Goal: Task Accomplishment & Management: Use online tool/utility

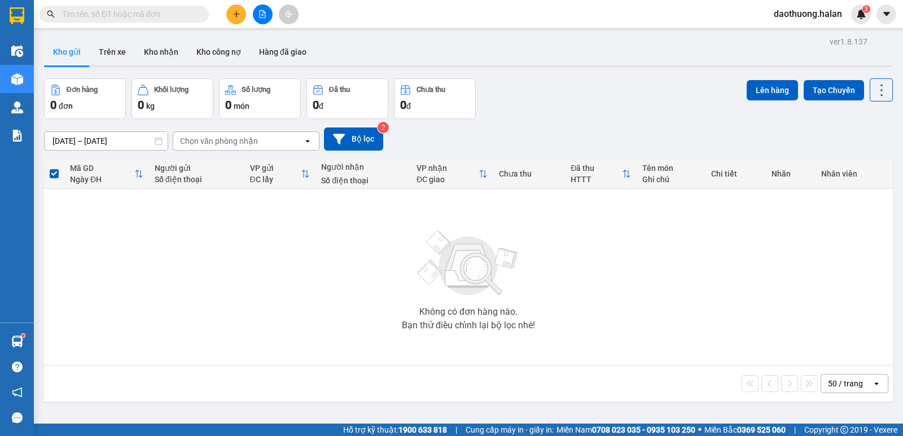
click at [159, 12] on input "text" at bounding box center [128, 14] width 133 height 12
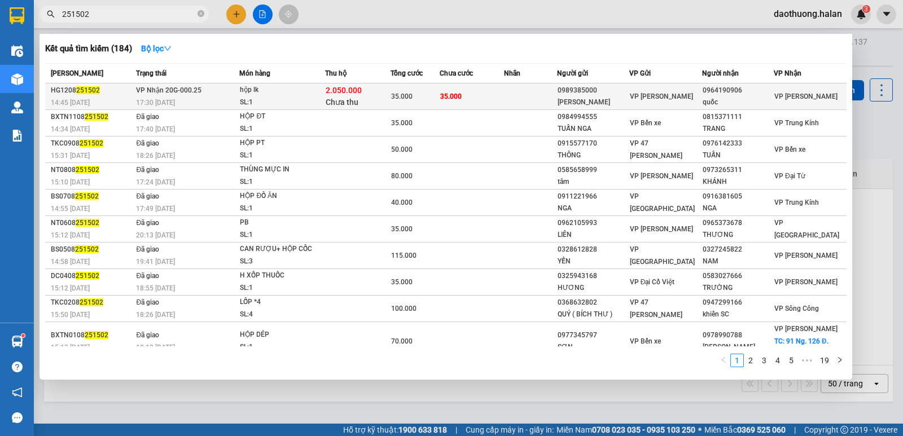
type input "251502"
click at [212, 99] on div "17:30 [DATE]" at bounding box center [187, 103] width 103 height 12
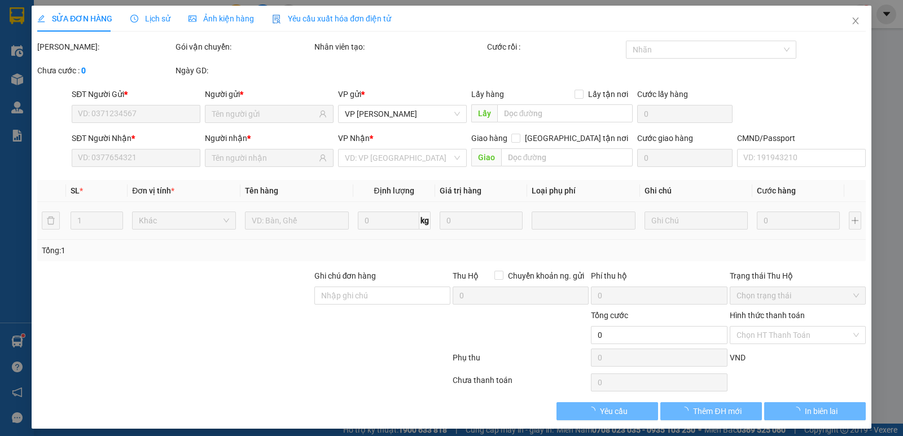
type input "0989385000"
type input "[PERSON_NAME]"
type input "0964190906"
type input "quốc"
checkbox input "true"
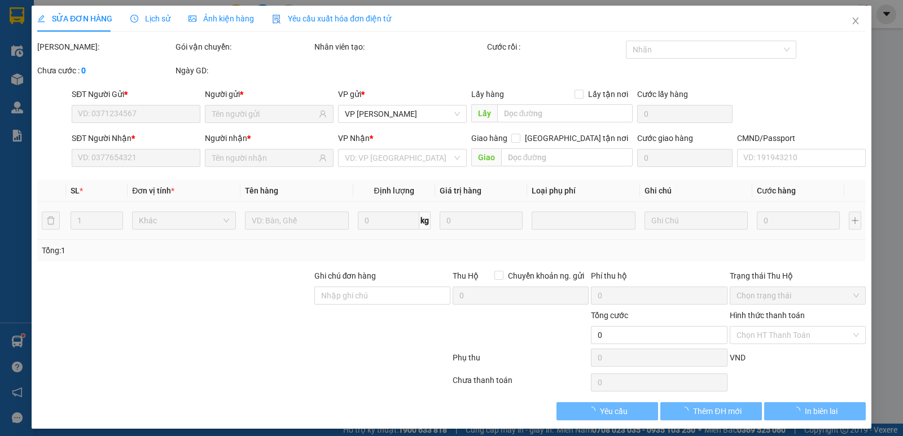
type input "2.050.000"
type input "40.000"
type input "35.000"
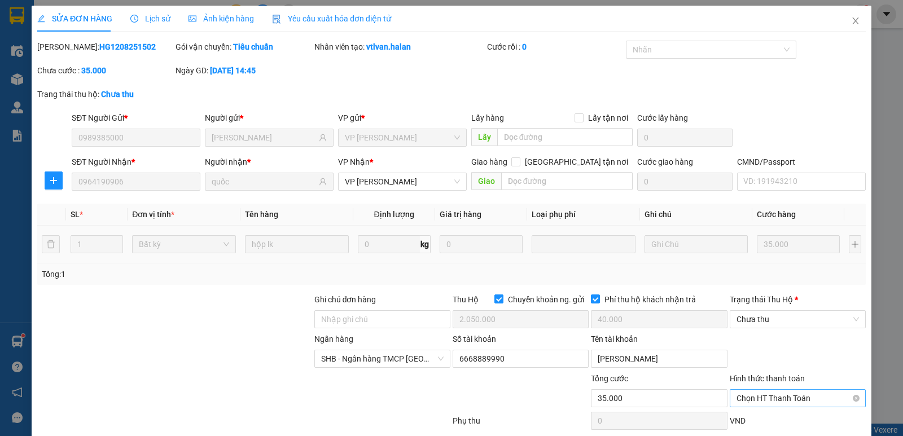
scroll to position [58, 0]
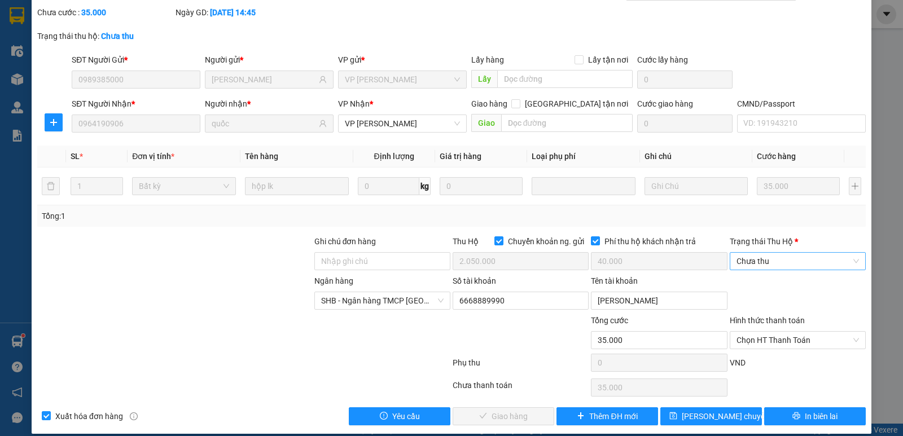
click at [809, 262] on span "Chưa thu" at bounding box center [797, 261] width 122 height 17
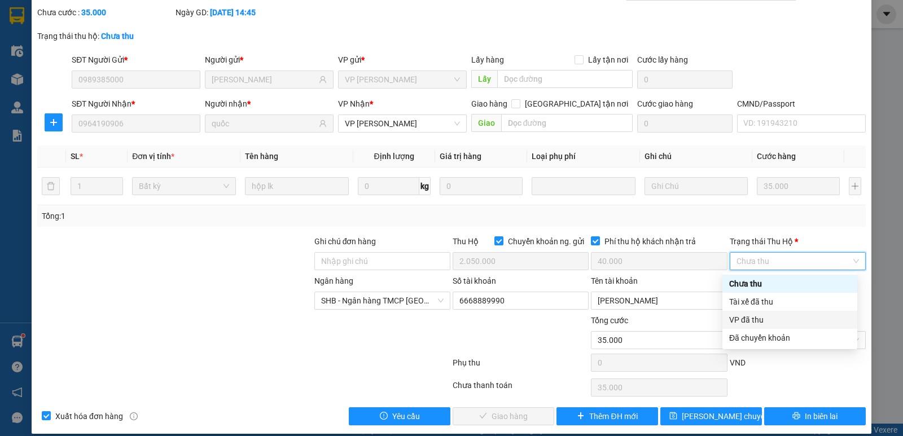
click at [749, 321] on div "VP đã thu" at bounding box center [789, 320] width 121 height 12
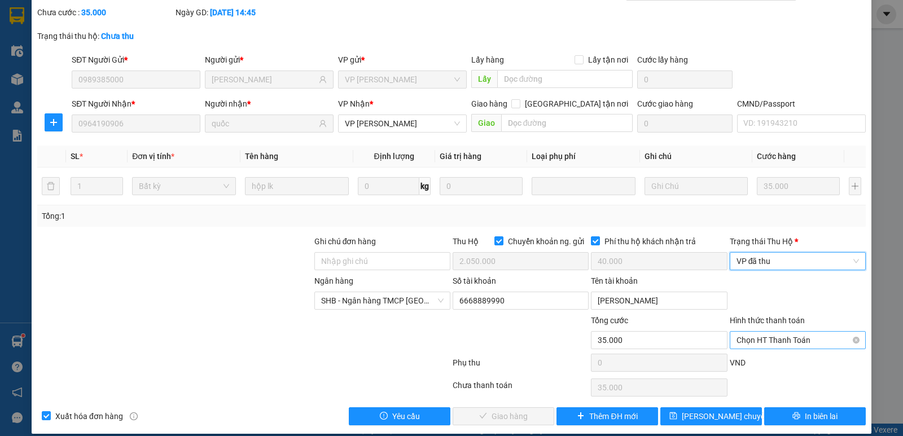
click at [757, 344] on span "Chọn HT Thanh Toán" at bounding box center [797, 340] width 122 height 17
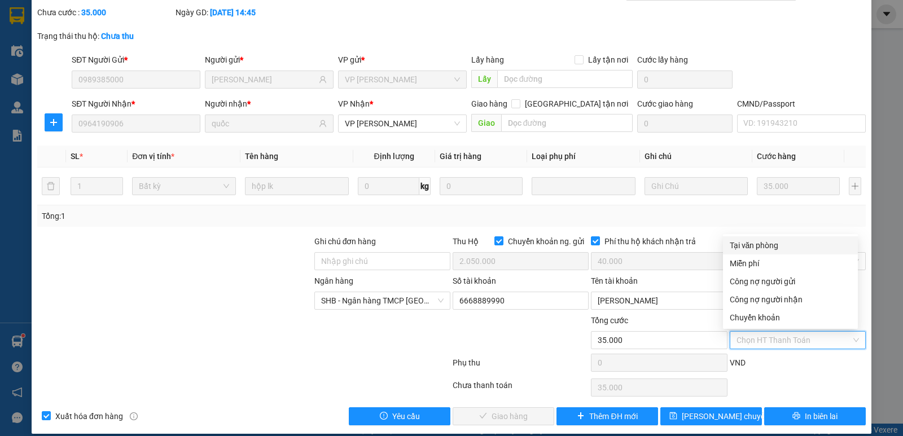
click at [759, 248] on div "Tại văn phòng" at bounding box center [790, 245] width 121 height 12
type input "0"
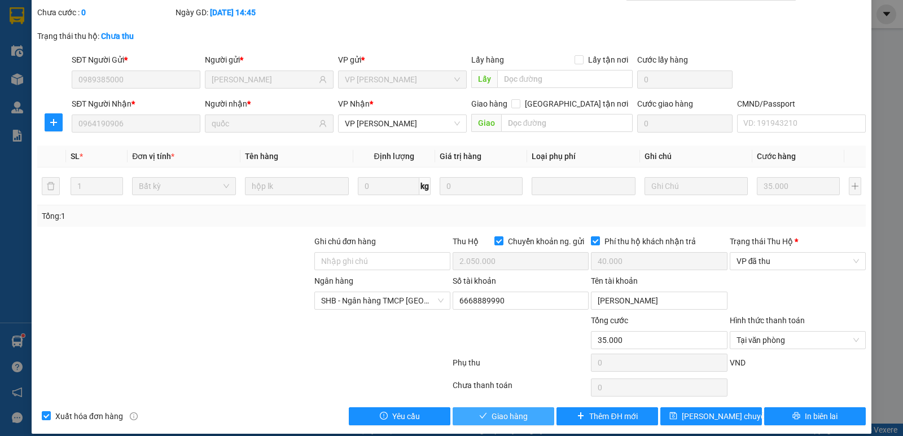
click at [545, 412] on button "Giao hàng" at bounding box center [504, 416] width 102 height 18
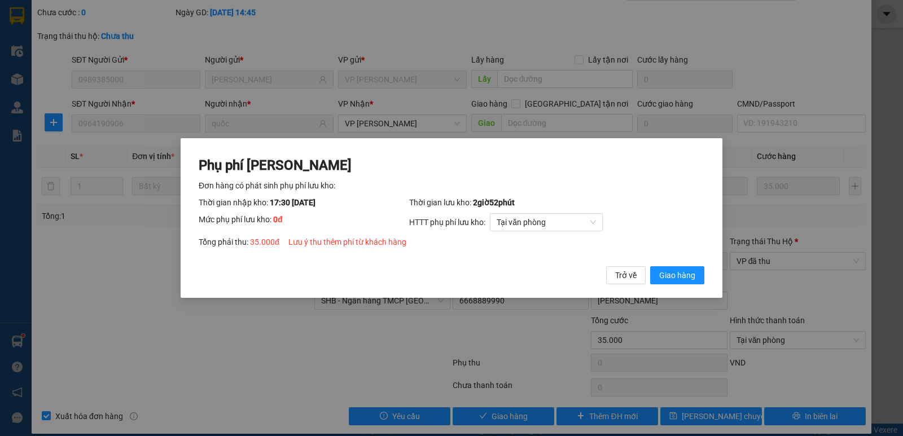
click at [687, 288] on div "Phụ phí [PERSON_NAME] hàng có phát sinh phụ phí lưu kho: Thời gian nhập kho: 17…" at bounding box center [452, 218] width 542 height 160
click at [687, 281] on span "Giao hàng" at bounding box center [677, 275] width 36 height 12
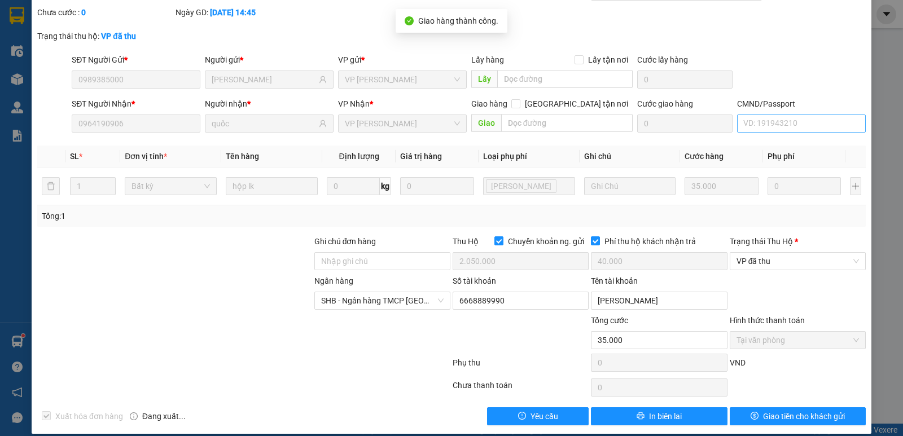
scroll to position [0, 0]
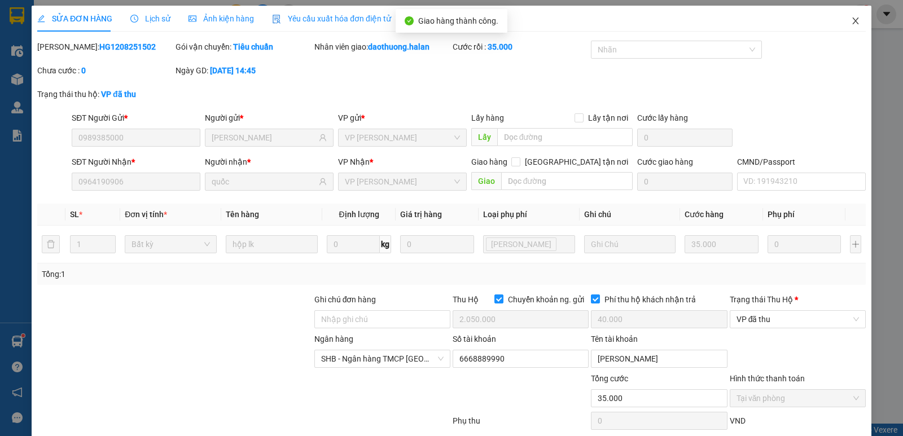
click at [850, 26] on span "Close" at bounding box center [856, 22] width 32 height 32
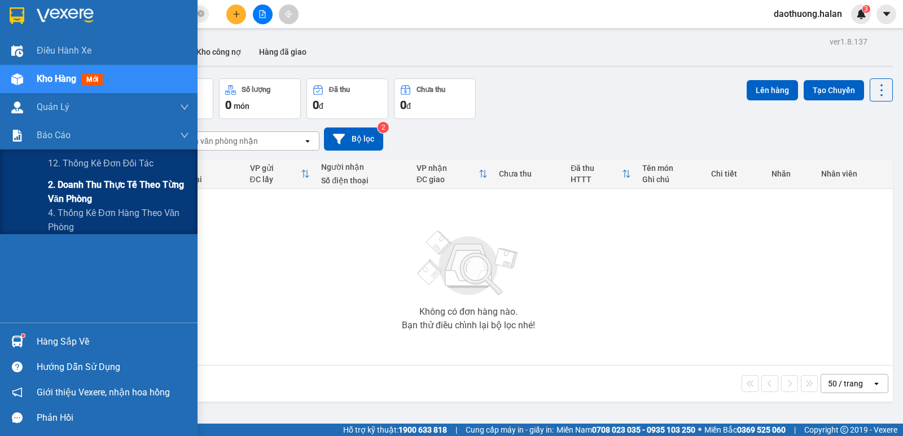
click at [92, 181] on span "2. Doanh thu thực tế theo từng văn phòng" at bounding box center [118, 192] width 141 height 28
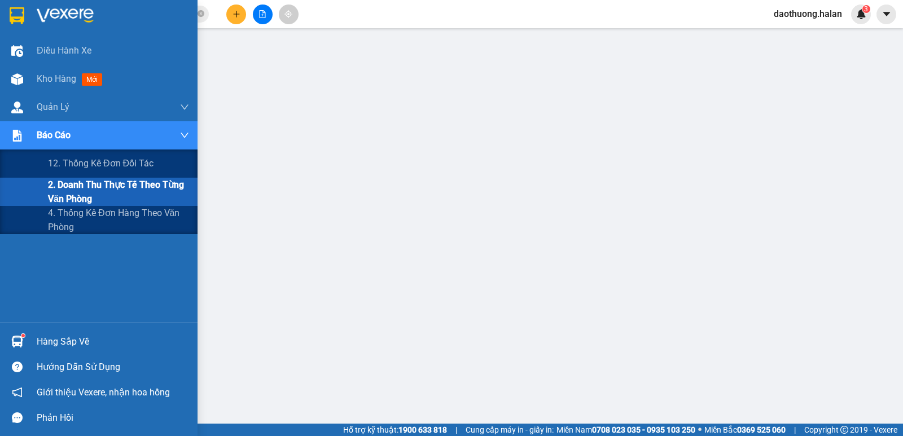
click at [51, 179] on span "2. Doanh thu thực tế theo từng văn phòng" at bounding box center [118, 192] width 141 height 28
click at [59, 173] on div "12. Thống kê đơn đối tác" at bounding box center [118, 164] width 141 height 28
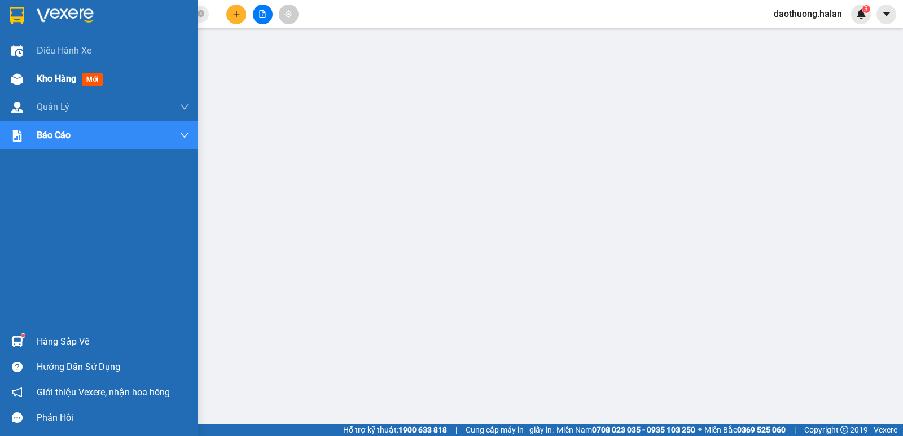
click at [20, 79] on img at bounding box center [17, 79] width 12 height 12
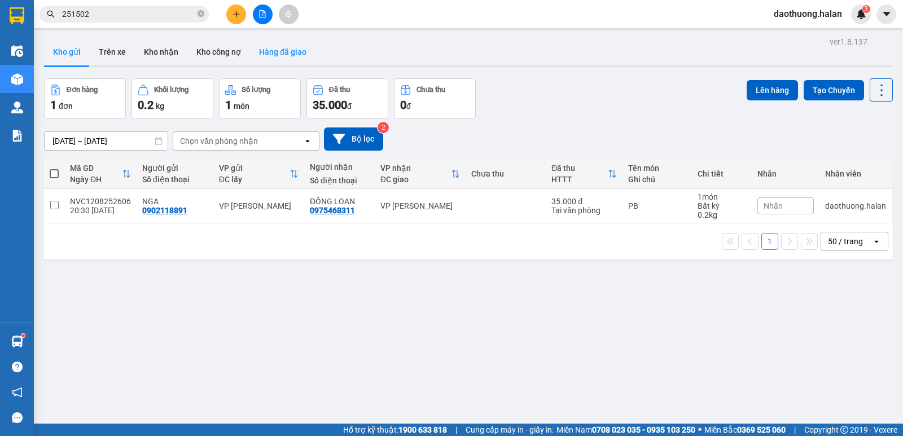
click at [265, 48] on button "Hàng đã giao" at bounding box center [282, 51] width 65 height 27
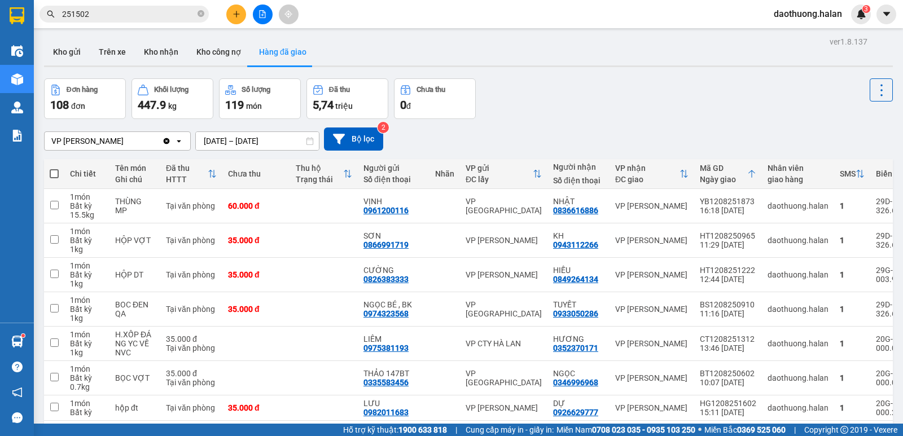
click at [252, 132] on input "[DATE] – [DATE]" at bounding box center [257, 141] width 123 height 18
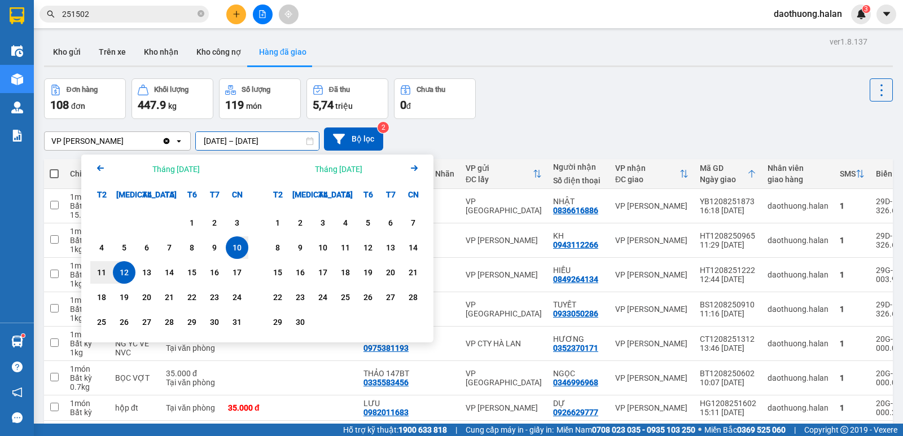
click at [251, 147] on input "[DATE] – [DATE]" at bounding box center [257, 141] width 123 height 18
click at [117, 275] on div "12" at bounding box center [124, 273] width 16 height 14
click at [117, 274] on div "12" at bounding box center [124, 273] width 16 height 14
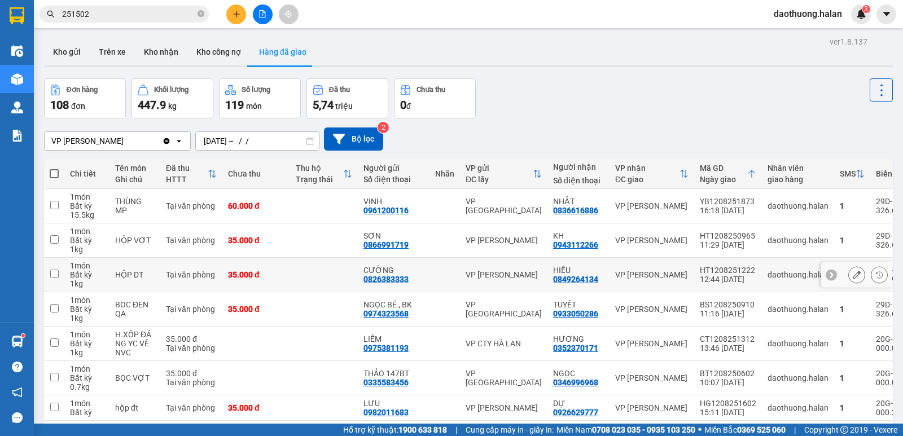
type input "[DATE] – [DATE]"
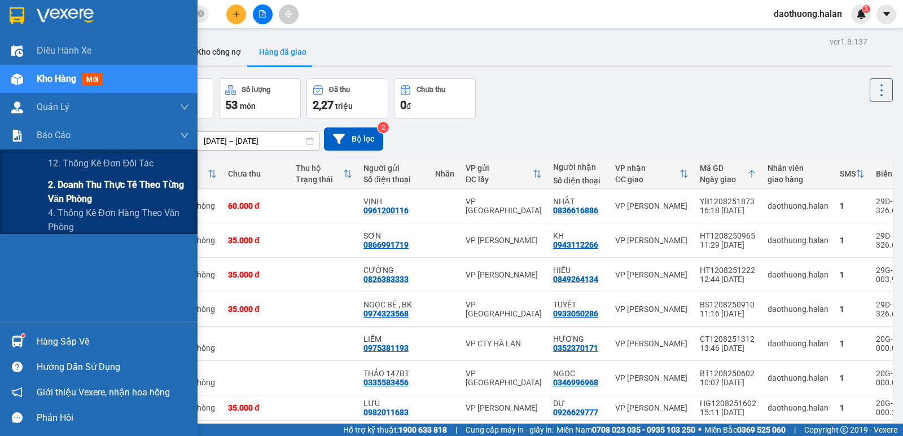
click at [54, 191] on span "2. Doanh thu thực tế theo từng văn phòng" at bounding box center [118, 192] width 141 height 28
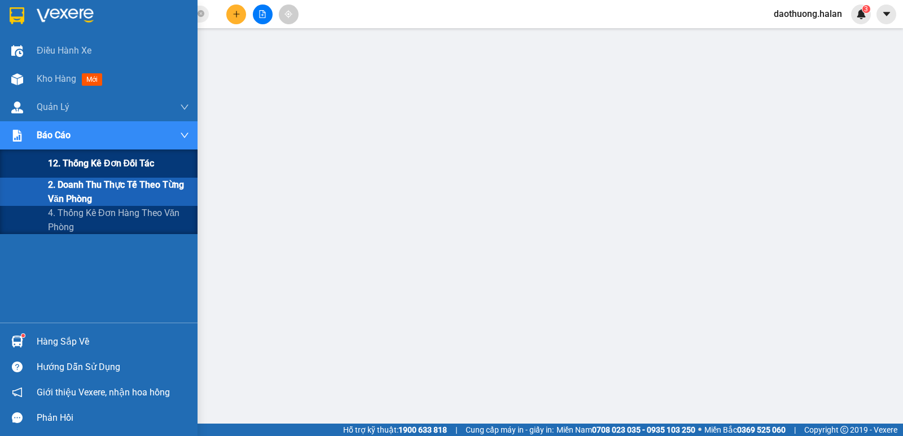
click at [33, 161] on div "12. Thống kê đơn đối tác" at bounding box center [99, 164] width 198 height 28
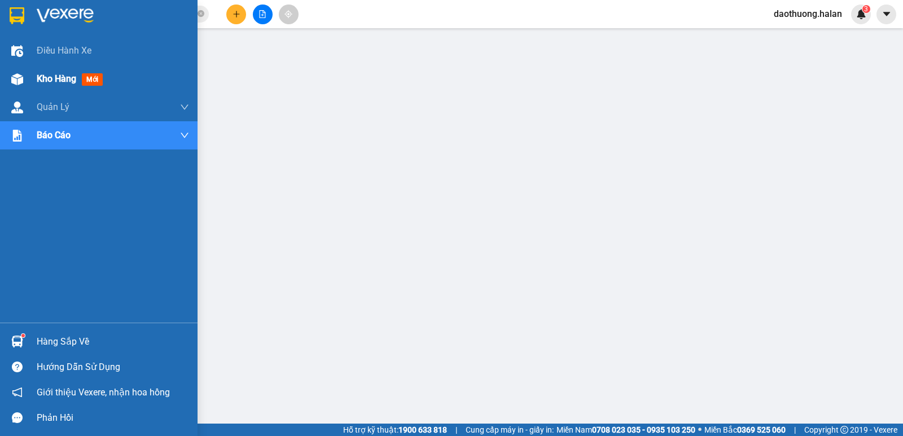
click at [7, 81] on div at bounding box center [17, 79] width 20 height 20
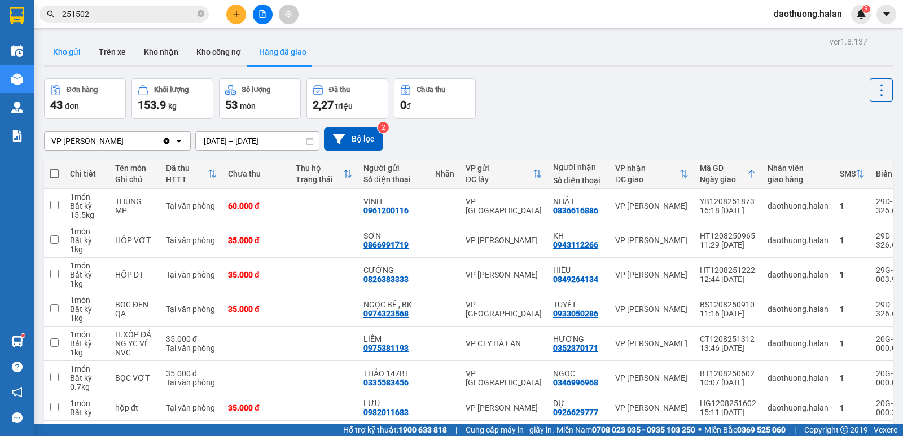
click at [67, 53] on button "Kho gửi" at bounding box center [67, 51] width 46 height 27
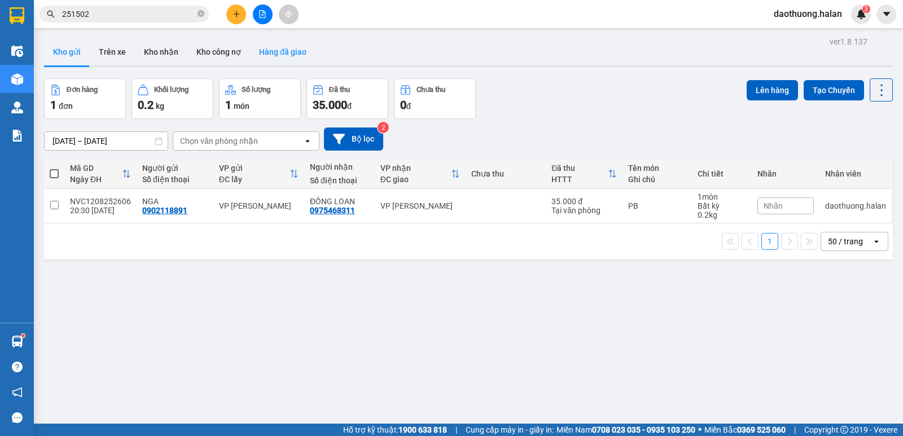
click at [305, 54] on button "Hàng đã giao" at bounding box center [282, 51] width 65 height 27
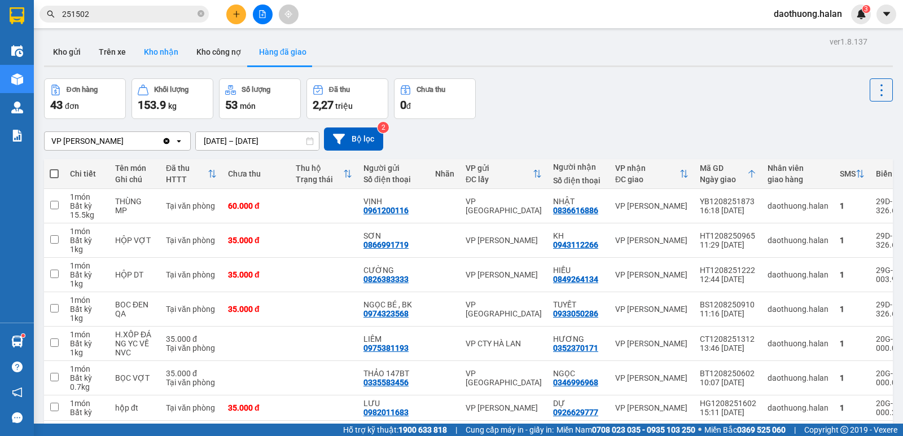
click at [147, 47] on button "Kho nhận" at bounding box center [161, 51] width 52 height 27
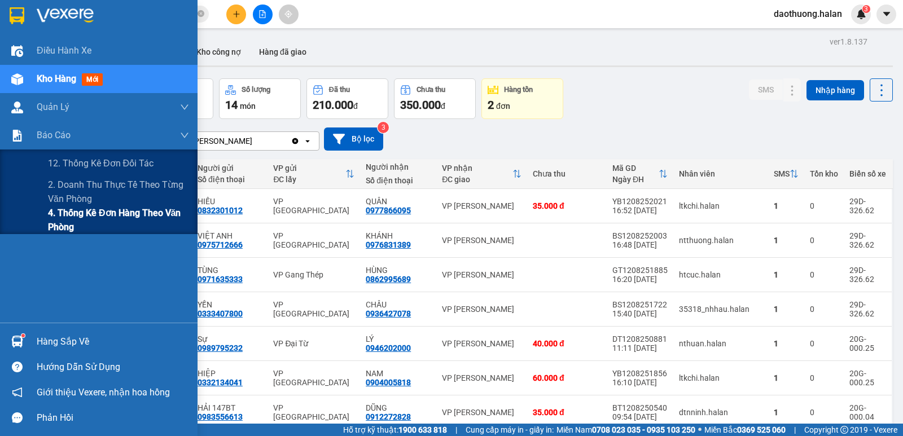
click at [81, 208] on span "4. Thống kê đơn hàng theo văn phòng" at bounding box center [118, 220] width 141 height 28
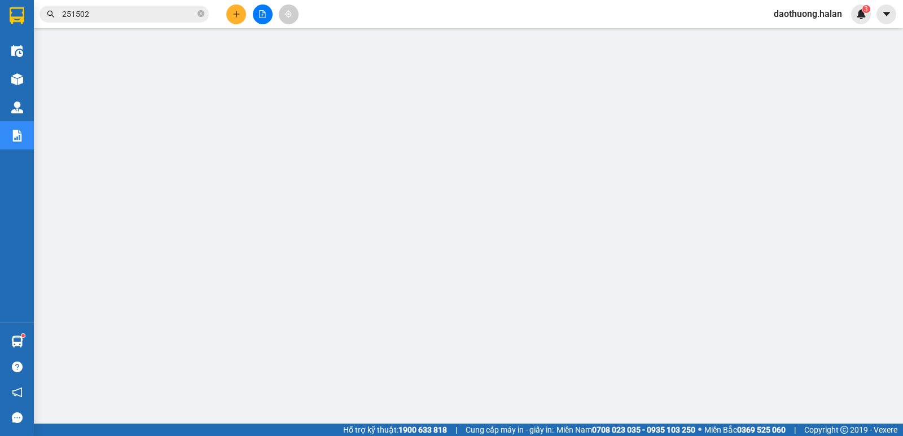
scroll to position [56, 0]
click at [242, 16] on button at bounding box center [236, 15] width 20 height 20
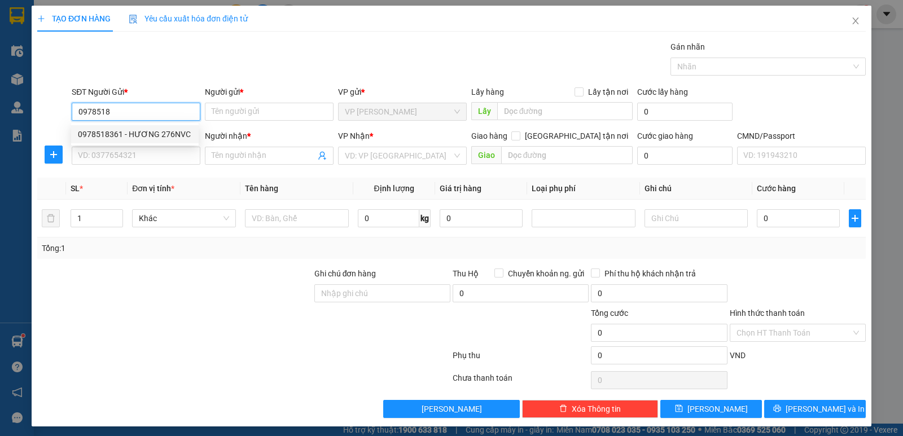
click at [154, 132] on div "0978518361 - HƯƠNG 276NVC" at bounding box center [135, 134] width 114 height 12
type input "0978518361"
type input "HƯƠNG 276NVC"
type input "0978518361"
click at [150, 146] on div "SĐT Người Nhận *" at bounding box center [136, 138] width 129 height 17
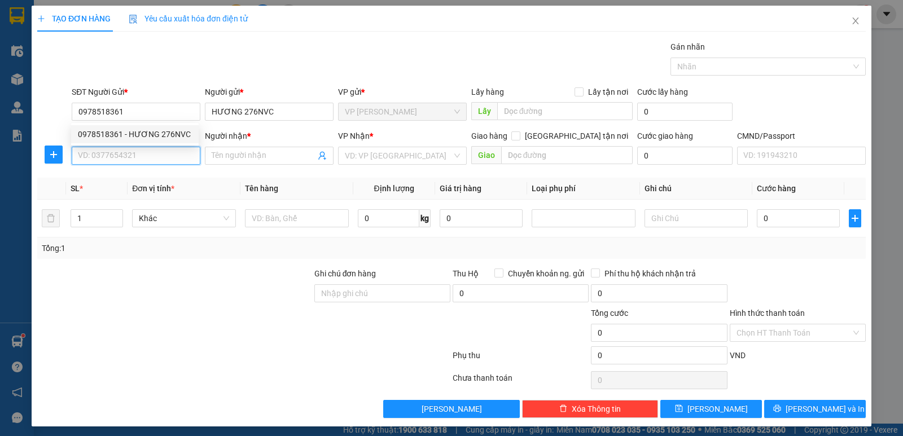
click at [151, 152] on input "SĐT Người Nhận *" at bounding box center [136, 156] width 129 height 18
type input "0988900284"
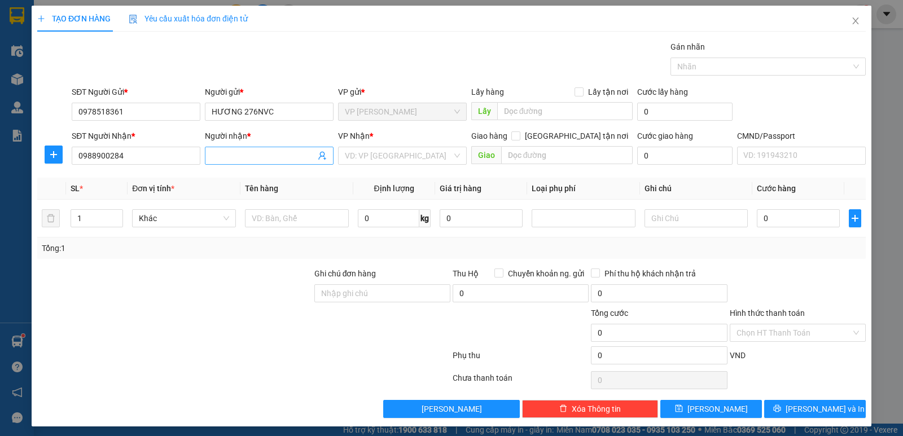
click at [205, 161] on span at bounding box center [269, 156] width 129 height 18
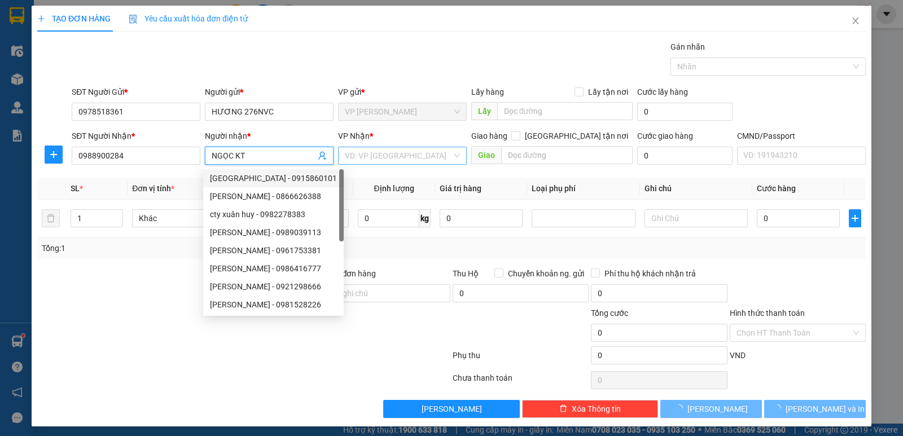
type input "NGỌC KT"
click at [359, 152] on input "search" at bounding box center [398, 155] width 107 height 17
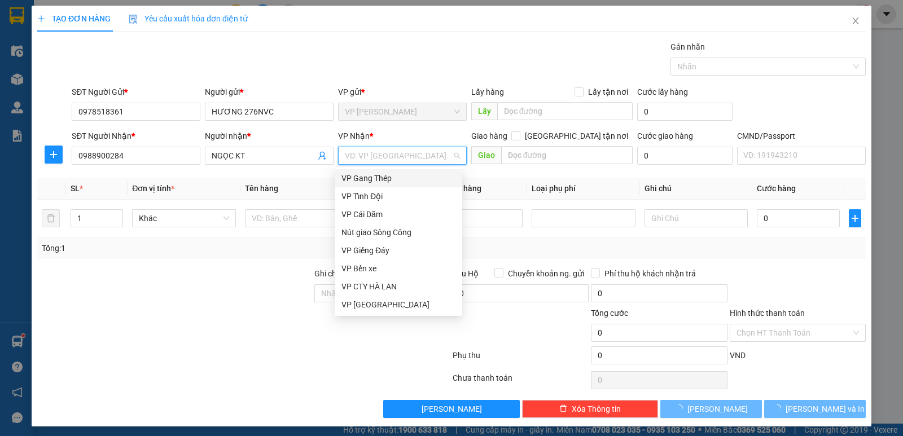
type input "V"
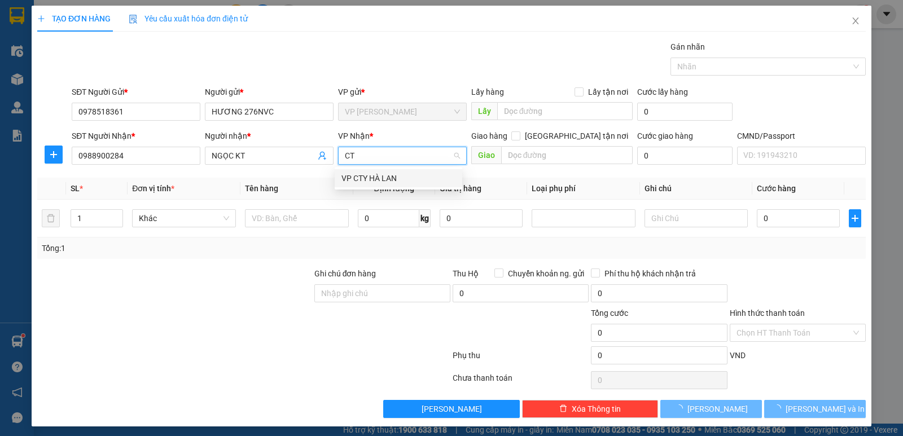
type input "CTY"
click at [356, 177] on div "VP CTY HÀ LAN" at bounding box center [398, 178] width 114 height 12
click at [295, 230] on td at bounding box center [296, 219] width 113 height 38
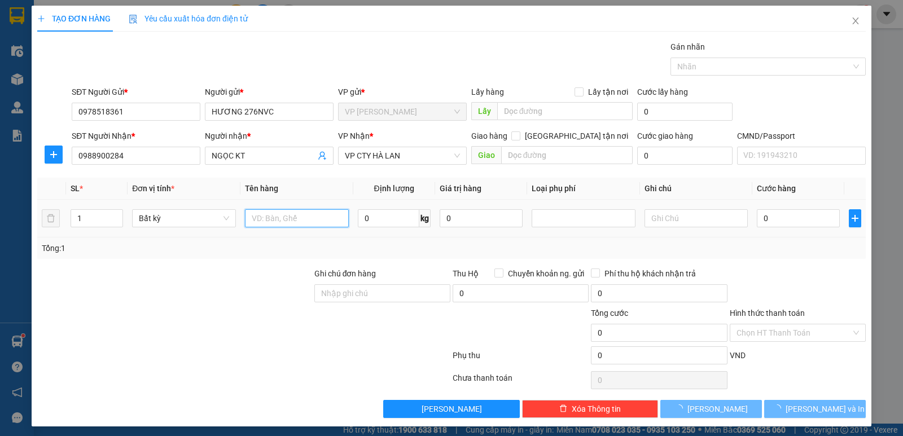
click at [305, 221] on input "text" at bounding box center [297, 218] width 104 height 18
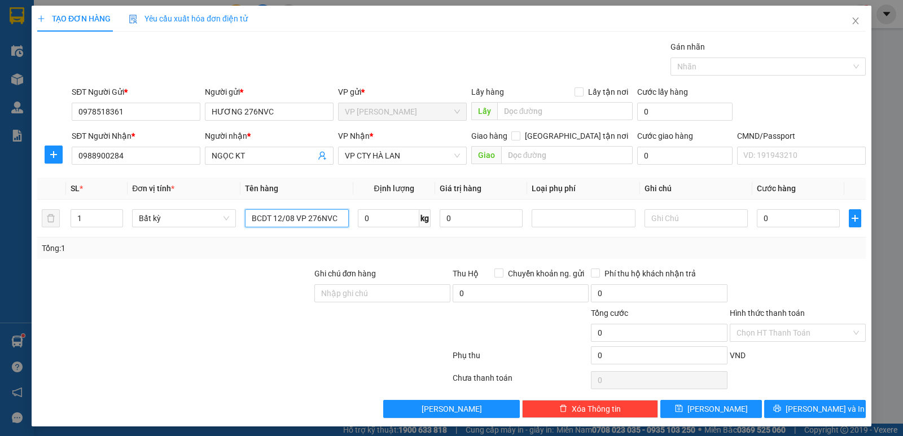
type input "BCDT 12/08 VP 276NVC"
click at [766, 345] on div "Hình thức thanh toán Chọn HT Thanh Toán" at bounding box center [798, 327] width 136 height 40
click at [766, 339] on input "Hình thức thanh toán" at bounding box center [793, 333] width 115 height 17
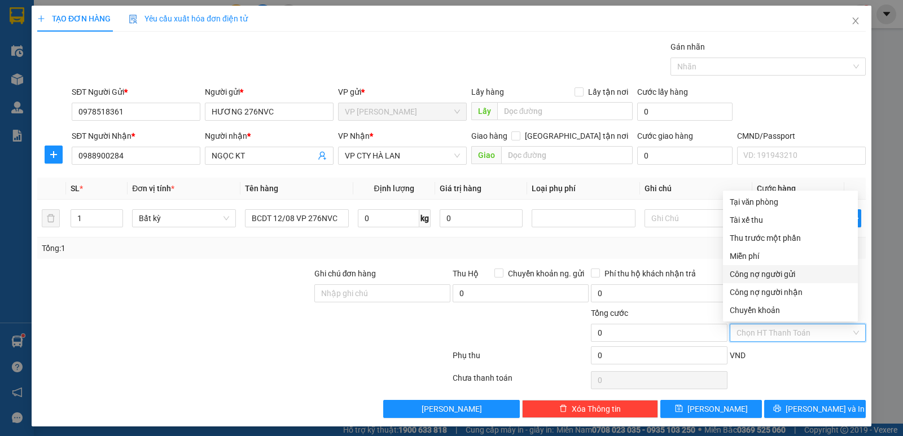
click at [769, 262] on div "Miễn phí" at bounding box center [790, 256] width 135 height 18
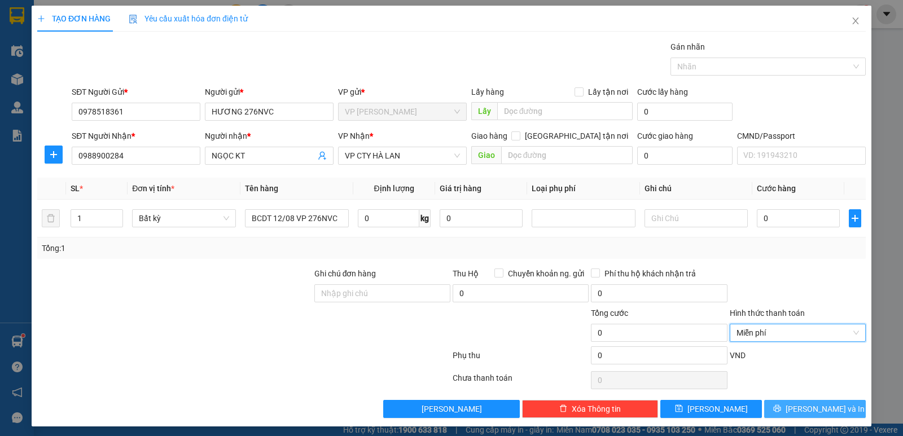
click at [810, 406] on span "[PERSON_NAME] và In" at bounding box center [825, 409] width 79 height 12
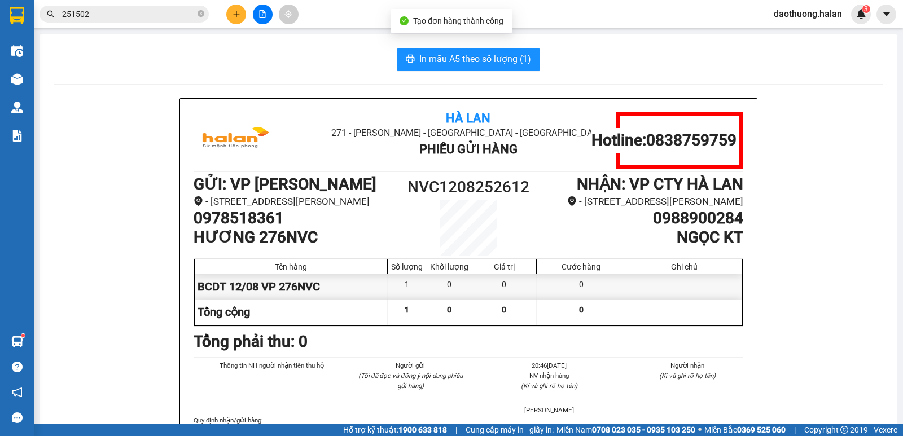
click at [428, 56] on span "In mẫu A5 theo số lượng (1)" at bounding box center [475, 59] width 112 height 14
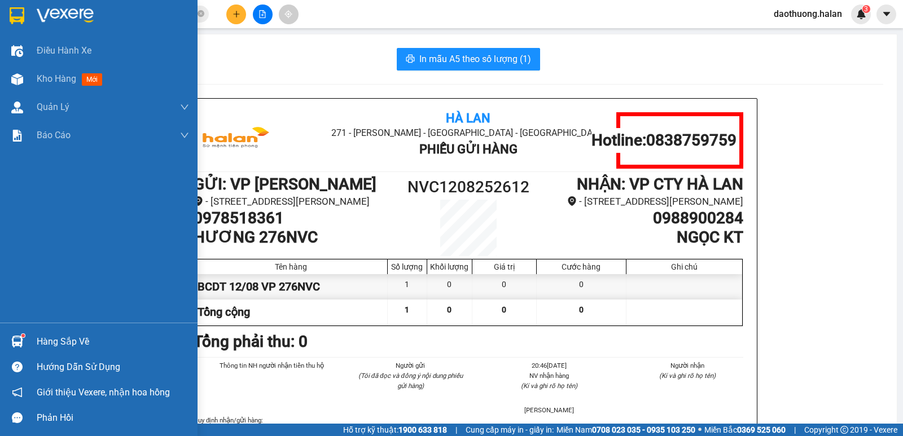
click at [53, 333] on div "Hàng sắp về Hướng dẫn sử dụng Giới thiệu Vexere, nhận hoa hồng Phản hồi" at bounding box center [99, 377] width 198 height 108
click at [23, 336] on sup at bounding box center [22, 335] width 3 height 3
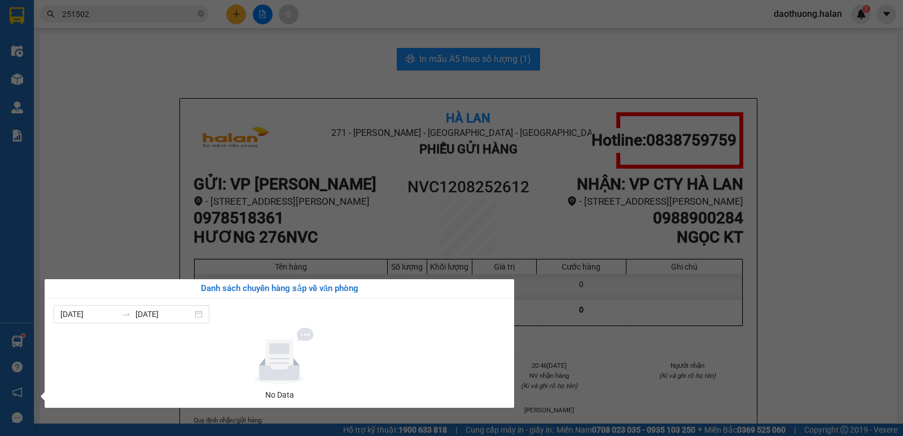
click at [564, 377] on section "Kết quả tìm kiếm ( 184 ) Bộ lọc Mã ĐH Trạng thái Món hàng Thu hộ Tổng cước Chưa…" at bounding box center [451, 218] width 903 height 436
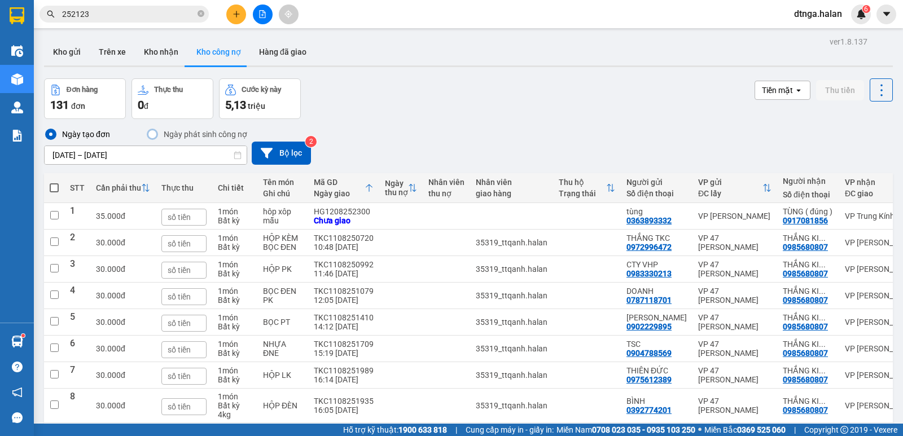
click at [235, 17] on icon "plus" at bounding box center [237, 14] width 8 height 8
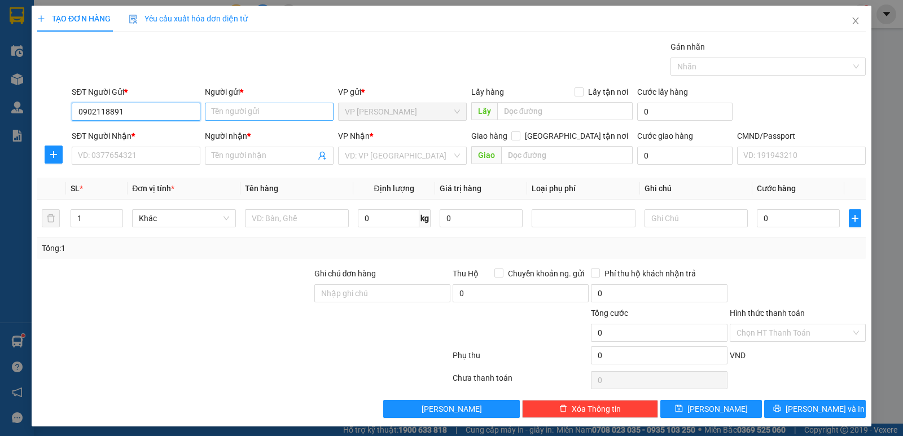
type input "0902118891"
click at [282, 119] on input "Người gửi *" at bounding box center [269, 112] width 129 height 18
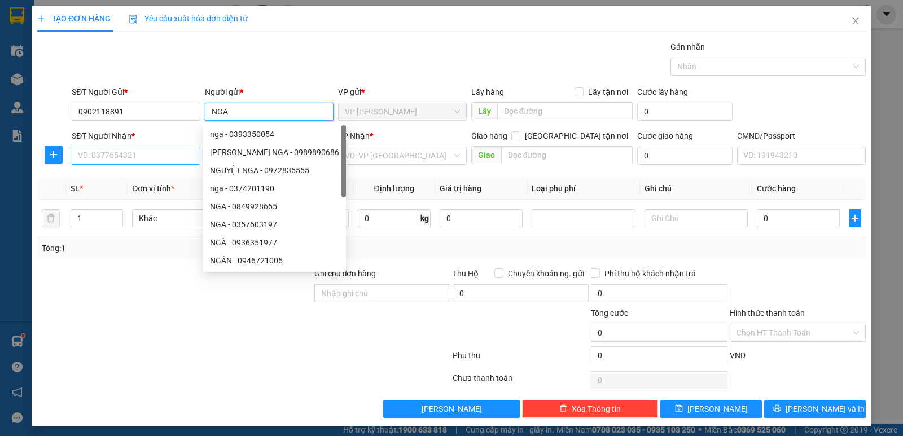
type input "NGA"
click at [87, 156] on input "SĐT Người Nhận *" at bounding box center [136, 156] width 129 height 18
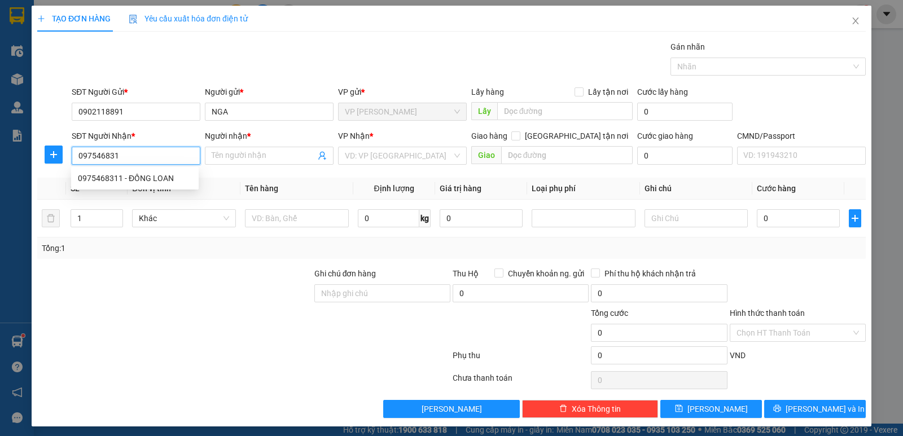
type input "0975468311"
click at [112, 175] on div "0975468311 - ĐỒNG LOAN" at bounding box center [135, 178] width 114 height 12
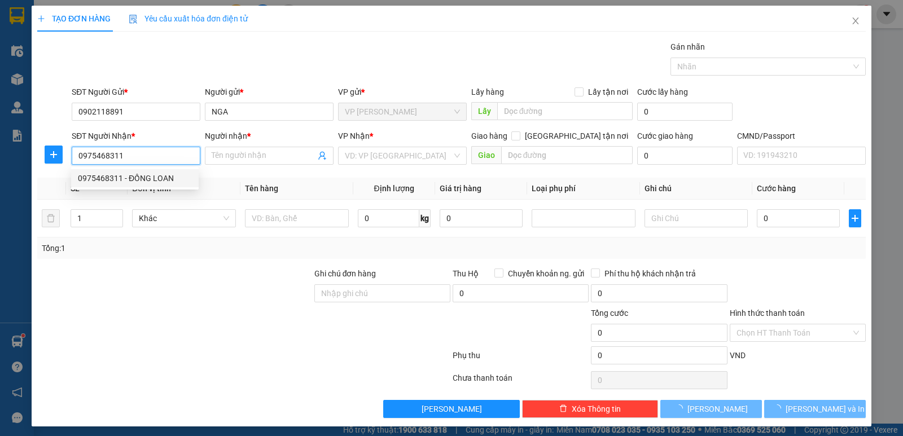
type input "ĐỒNG LOAN"
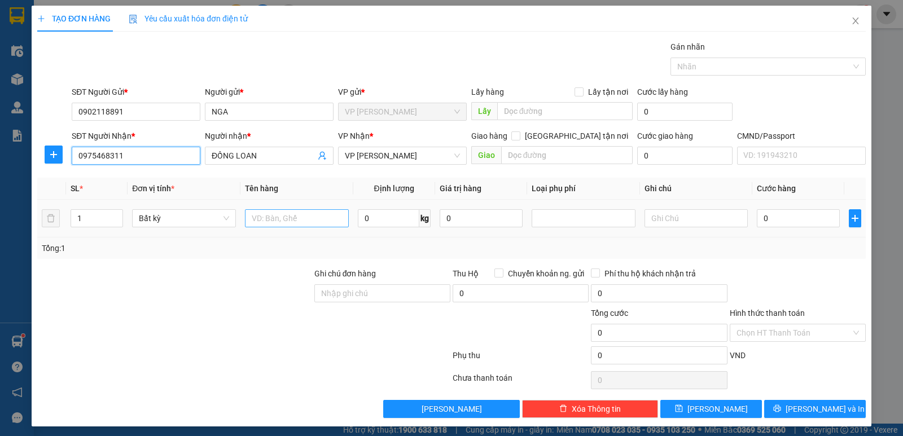
type input "0975468311"
click at [315, 217] on input "text" at bounding box center [297, 218] width 104 height 18
type input "PB"
click at [374, 204] on td "0 kg" at bounding box center [394, 219] width 82 height 38
click at [376, 226] on input "0" at bounding box center [389, 218] width 62 height 18
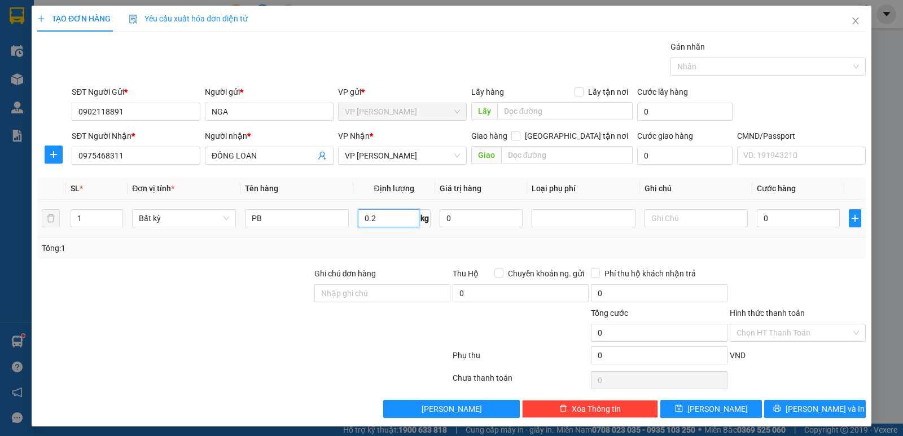
type input "0.2"
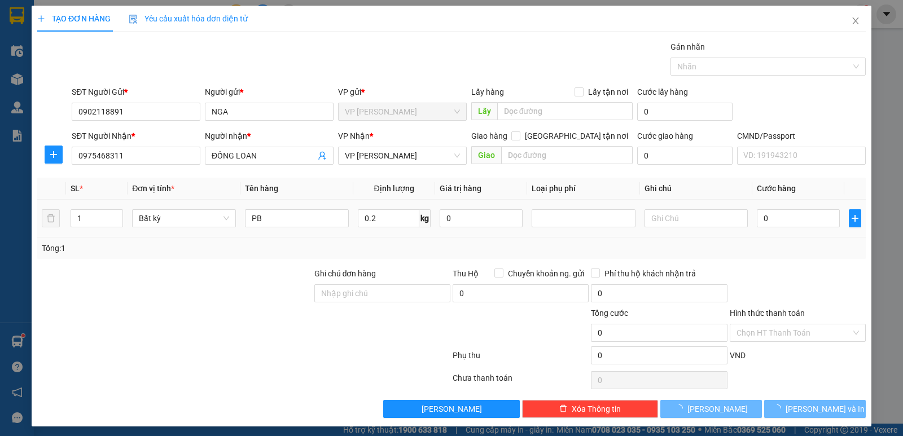
drag, startPoint x: 749, startPoint y: 216, endPoint x: 783, endPoint y: 280, distance: 72.5
click at [752, 217] on td "0" at bounding box center [798, 219] width 92 height 38
type input "35.000"
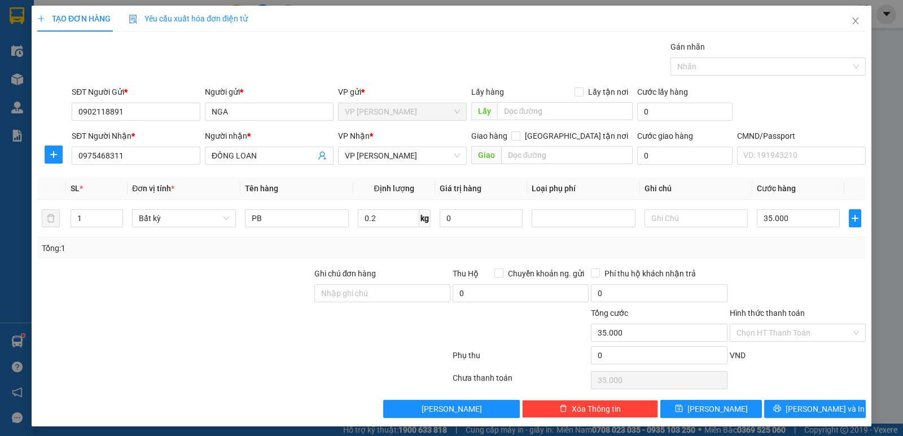
scroll to position [4, 0]
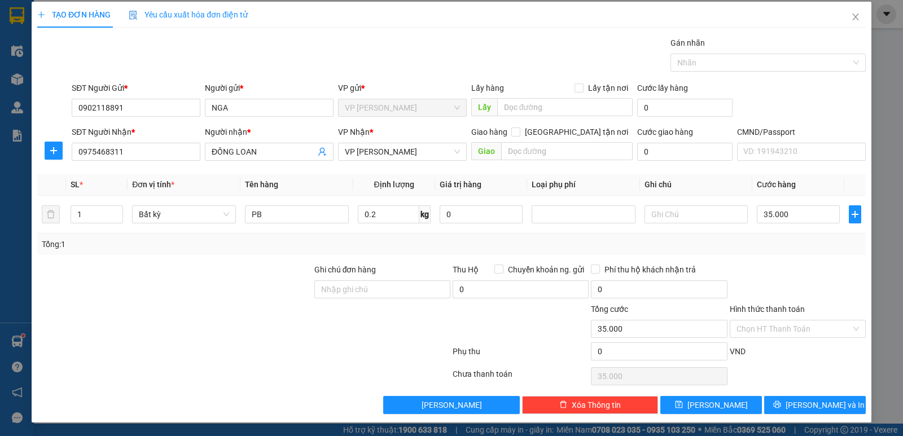
click at [793, 310] on label "Hình thức thanh toán" at bounding box center [767, 309] width 75 height 9
click at [793, 321] on input "Hình thức thanh toán" at bounding box center [793, 329] width 115 height 17
click at [793, 317] on div "Transit Pickup Surcharge Ids Transit Deliver Surcharge Ids Transit Deliver Surc…" at bounding box center [451, 226] width 828 height 378
click at [784, 323] on input "Hình thức thanh toán" at bounding box center [793, 329] width 115 height 17
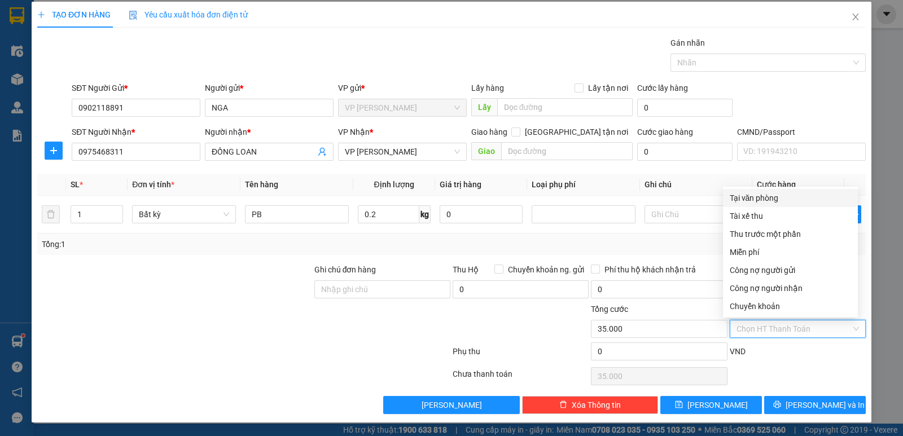
click at [744, 197] on div "Tại văn phòng" at bounding box center [790, 198] width 121 height 12
type input "0"
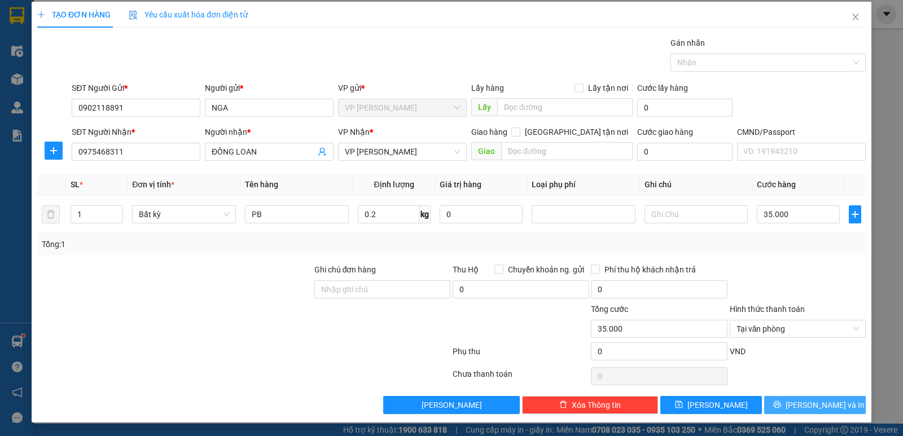
click at [795, 398] on button "[PERSON_NAME] và In" at bounding box center [815, 405] width 102 height 18
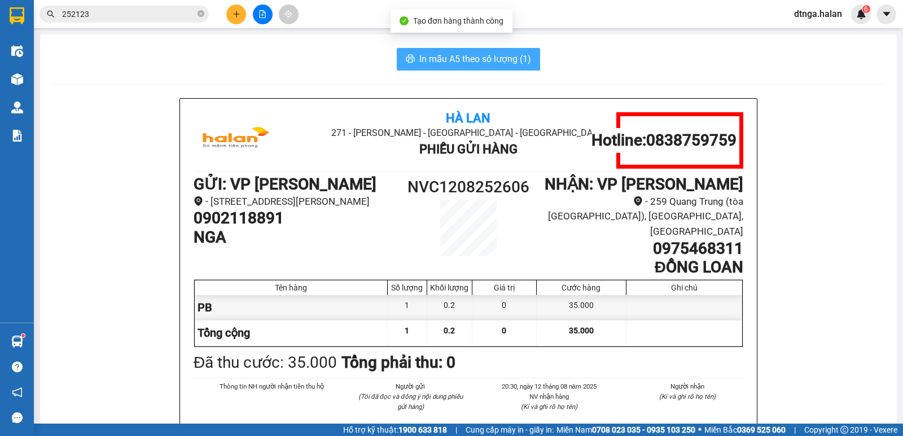
click at [437, 54] on span "In mẫu A5 theo số lượng (1)" at bounding box center [475, 59] width 112 height 14
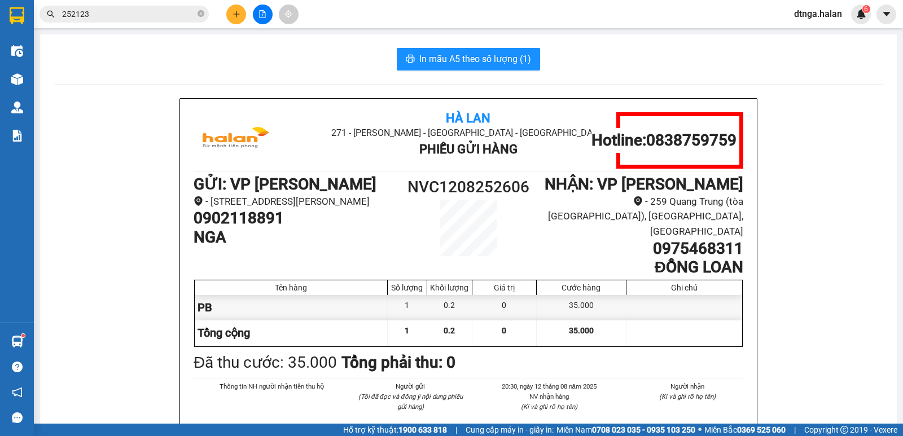
click at [160, 16] on input "252123" at bounding box center [128, 14] width 133 height 12
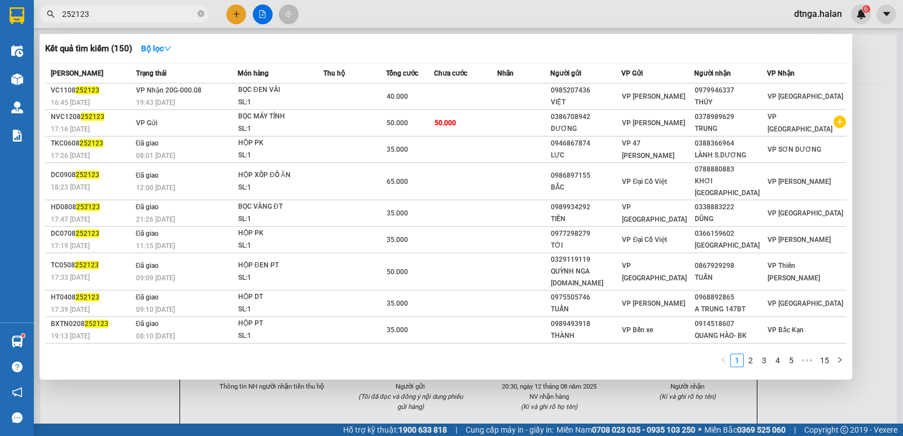
click at [160, 16] on input "252123" at bounding box center [128, 14] width 133 height 12
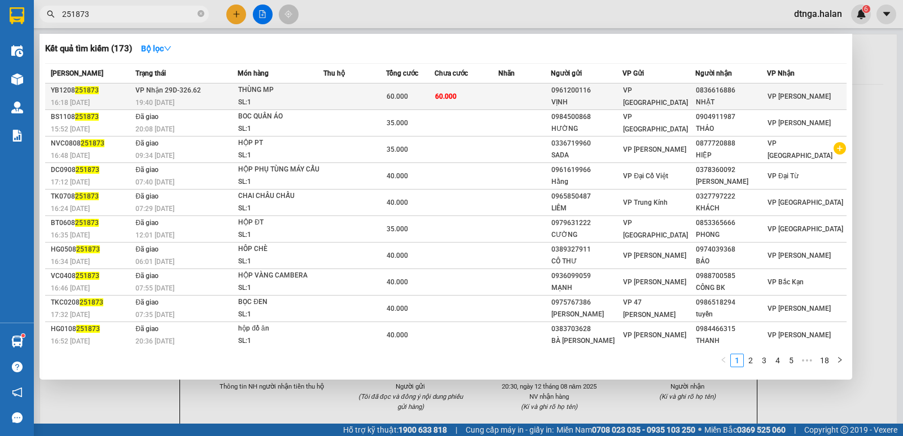
type input "251873"
click at [471, 98] on td "60.000" at bounding box center [467, 97] width 64 height 27
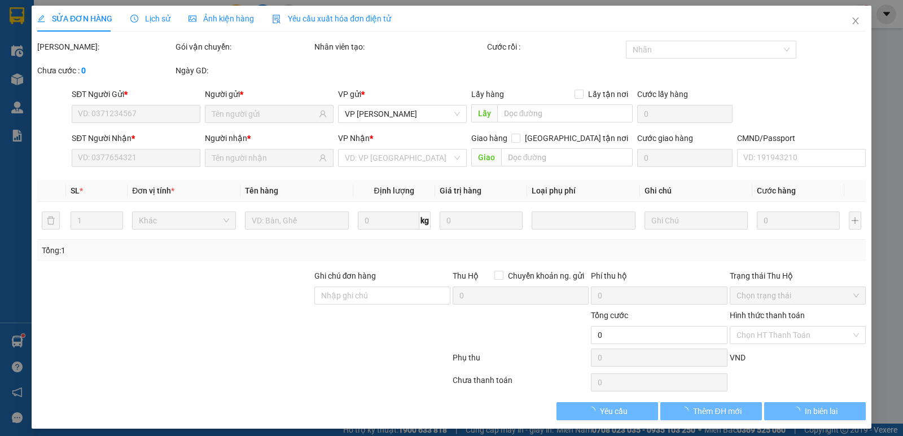
type input "0961200116"
type input "VỊNH"
type input "0836616886"
type input "NHẬT"
type input "60.000"
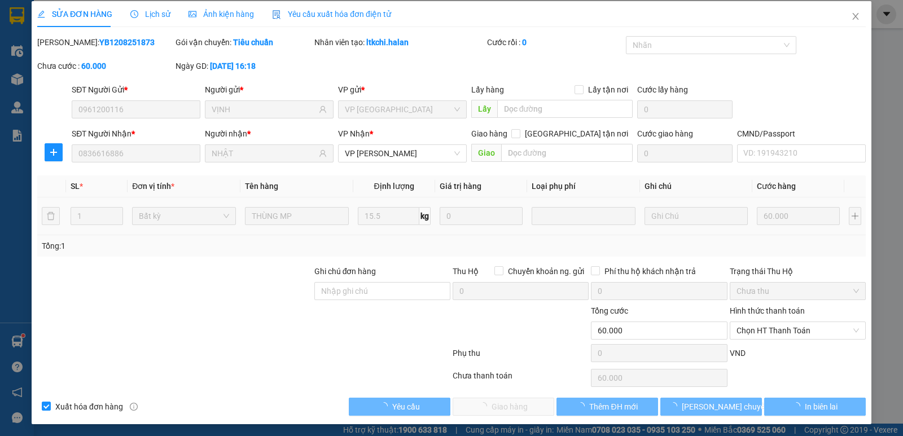
scroll to position [6, 0]
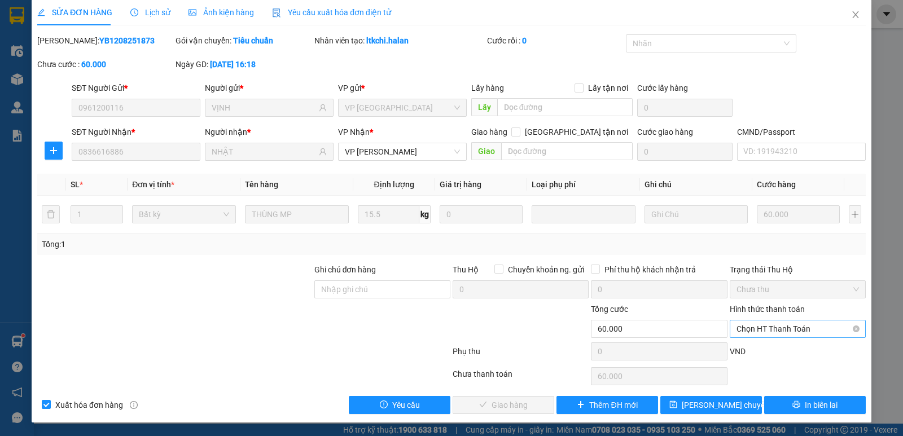
click at [804, 334] on span "Chọn HT Thanh Toán" at bounding box center [797, 329] width 122 height 17
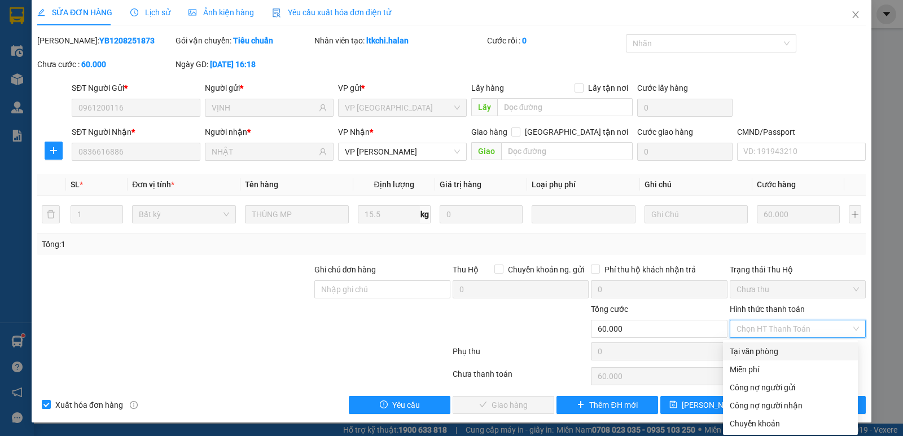
click at [756, 358] on div "Tại văn phòng" at bounding box center [790, 352] width 135 height 18
type input "0"
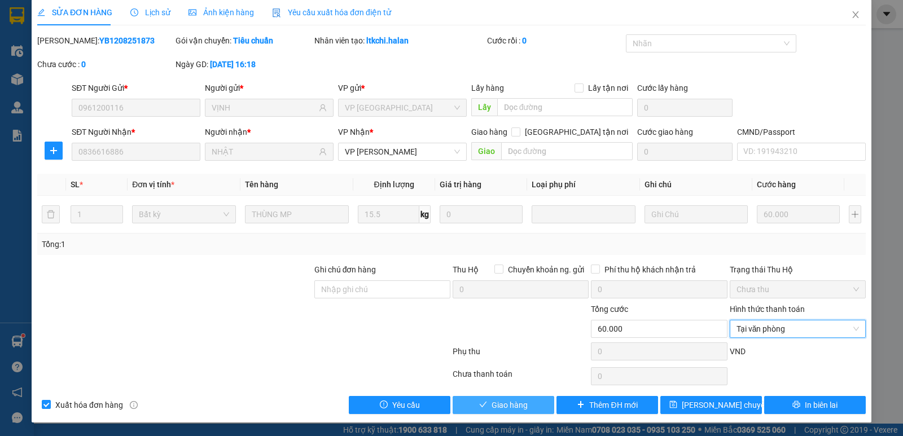
click at [515, 398] on button "Giao hàng" at bounding box center [504, 405] width 102 height 18
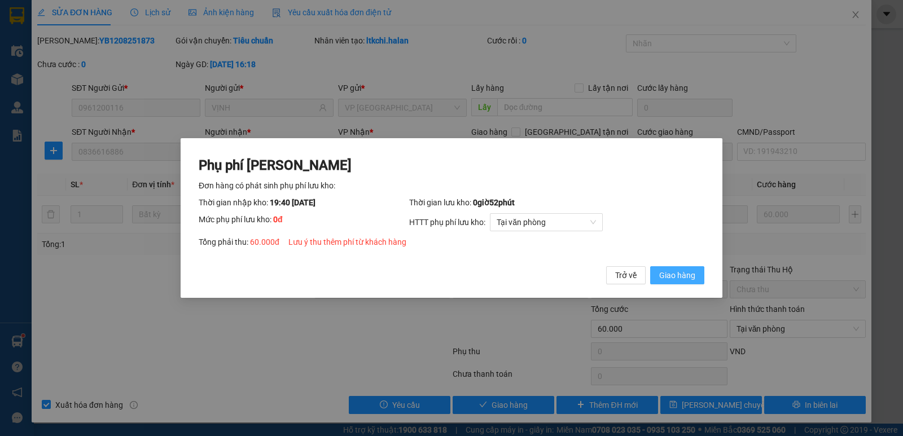
click at [686, 274] on span "Giao hàng" at bounding box center [677, 275] width 36 height 12
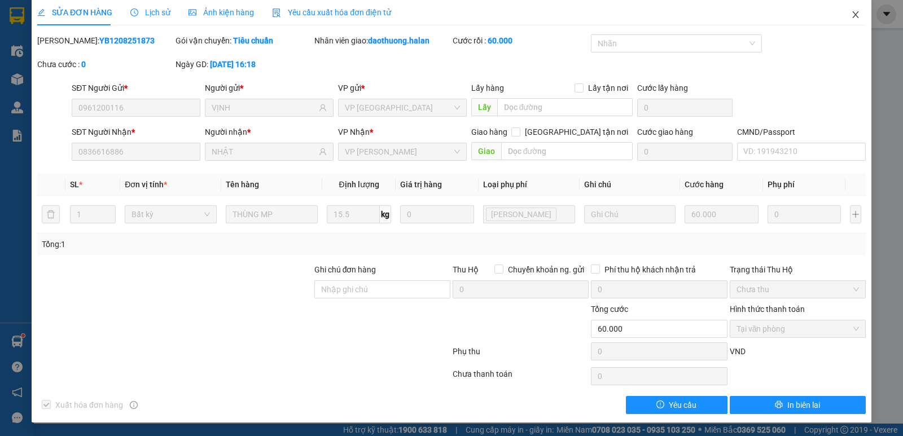
click at [862, 10] on span "Close" at bounding box center [856, 15] width 32 height 32
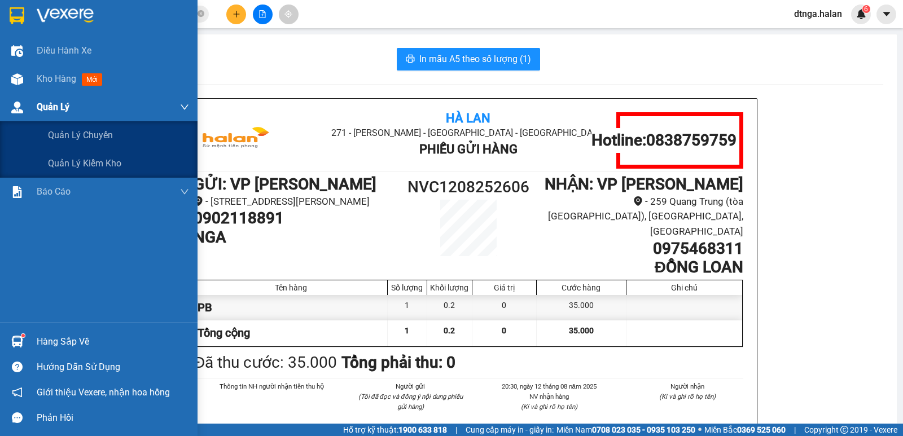
click at [0, 95] on div "Quản Lý" at bounding box center [99, 107] width 198 height 28
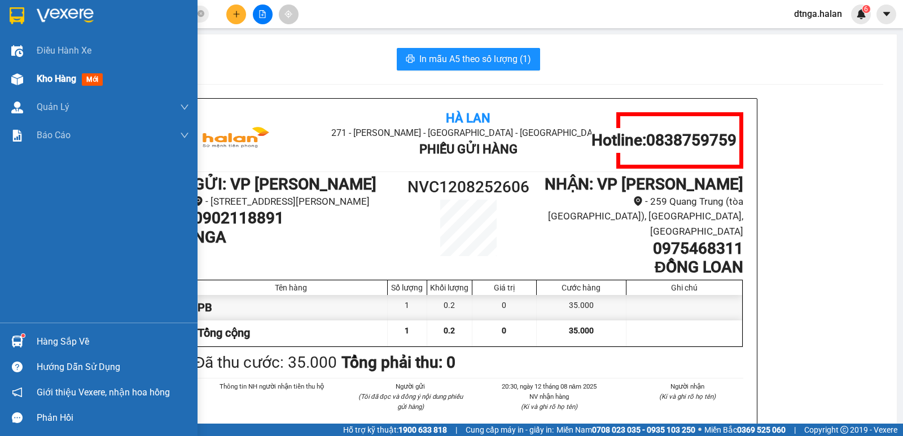
click at [16, 90] on div "Kho hàng mới" at bounding box center [99, 79] width 198 height 28
